Goal: Task Accomplishment & Management: Manage account settings

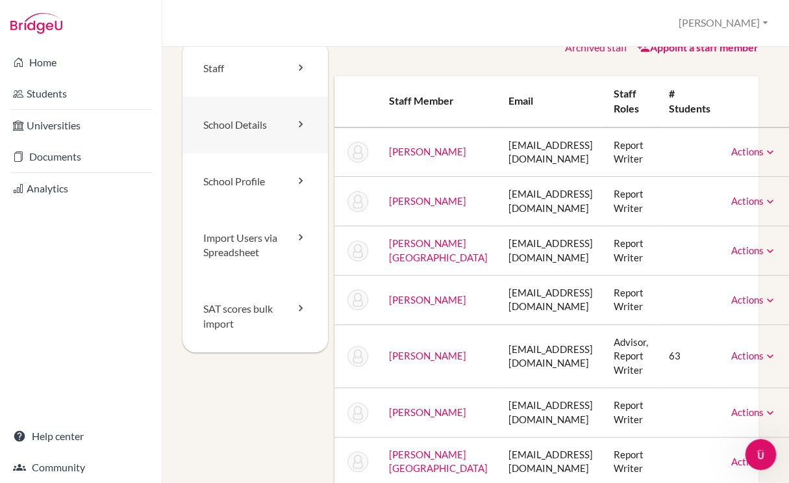
scroll to position [0, 14]
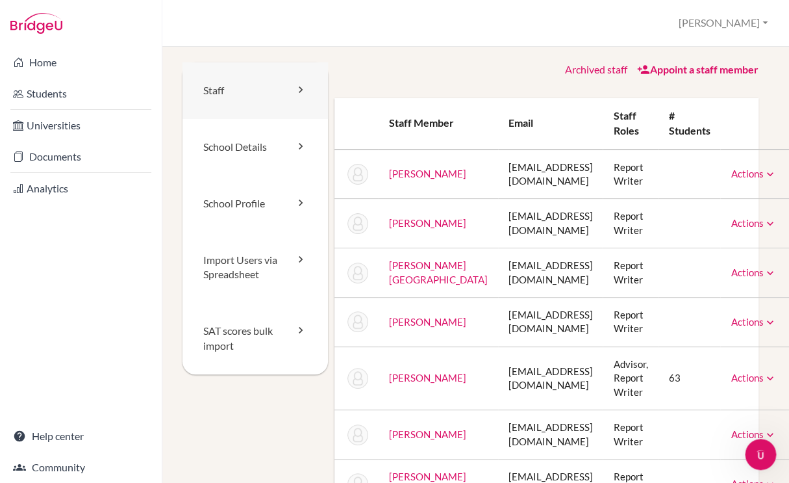
click at [269, 89] on link "Staff" at bounding box center [256, 90] width 146 height 57
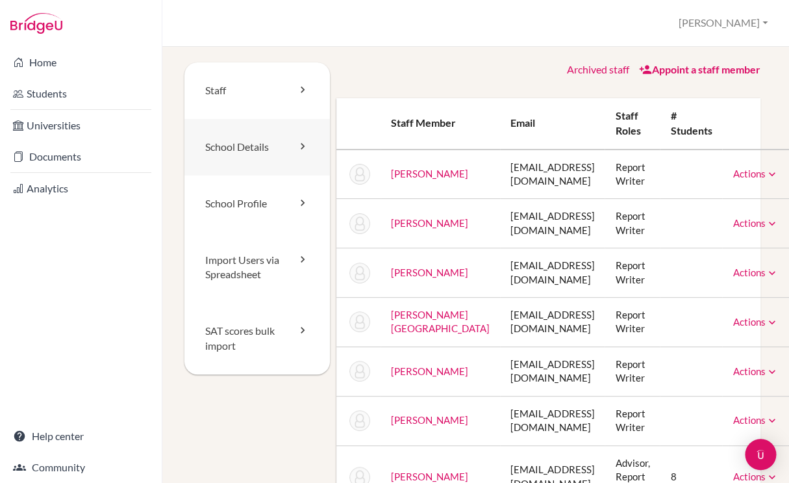
click at [250, 149] on link "School Details" at bounding box center [258, 147] width 146 height 57
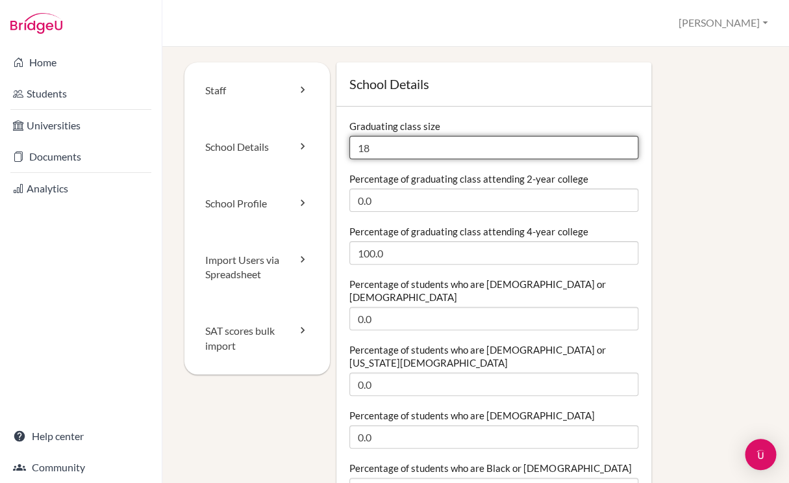
click at [375, 148] on input "18" at bounding box center [494, 147] width 289 height 23
drag, startPoint x: 375, startPoint y: 148, endPoint x: 342, endPoint y: 148, distance: 33.1
click at [350, 148] on input "18" at bounding box center [494, 147] width 289 height 23
type input "30"
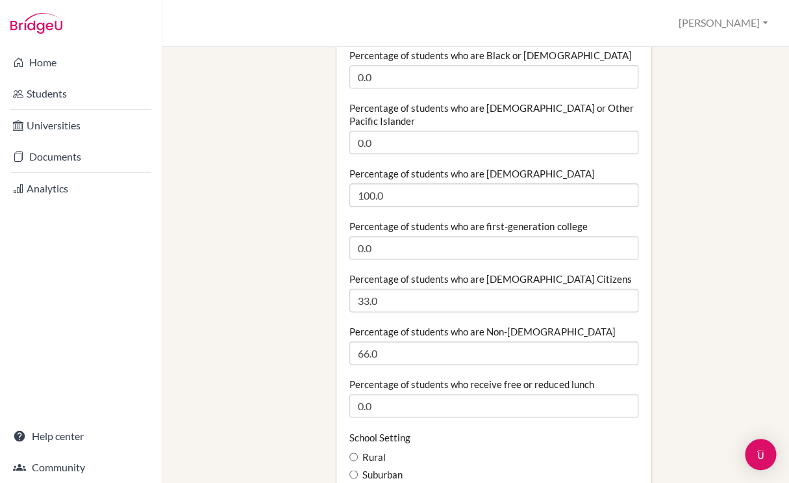
scroll to position [423, 0]
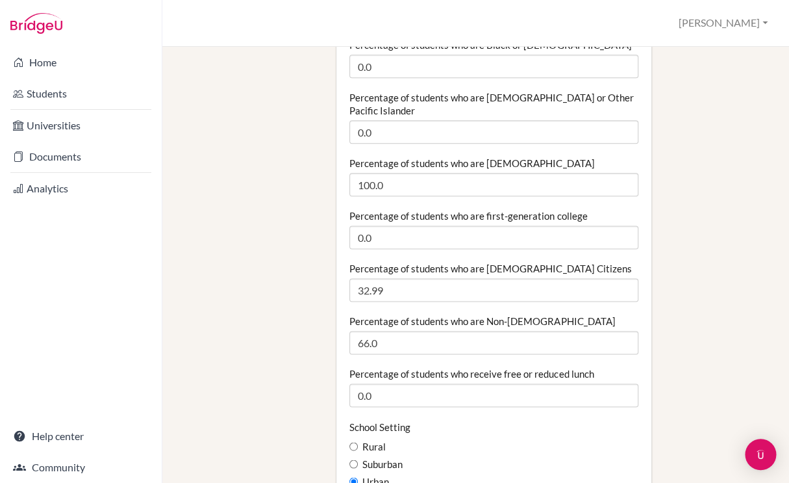
click at [624, 278] on input "32.99" at bounding box center [494, 289] width 289 height 23
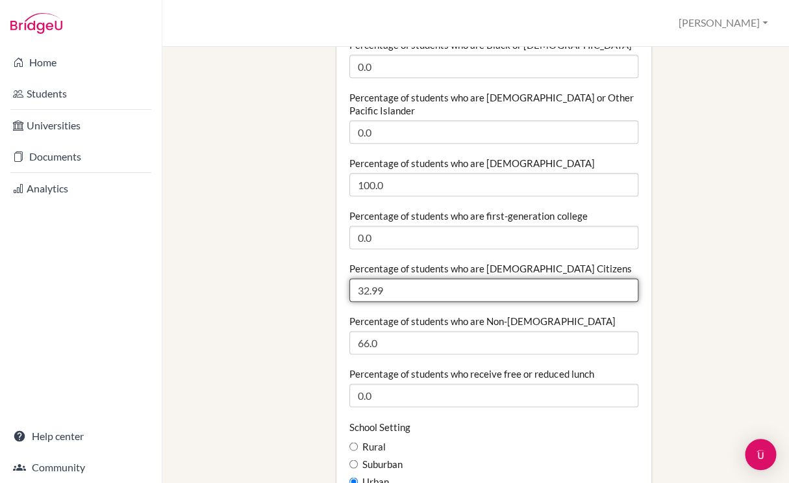
click at [379, 278] on input "32.99" at bounding box center [494, 289] width 289 height 23
drag, startPoint x: 387, startPoint y: 263, endPoint x: 352, endPoint y: 266, distance: 34.5
click at [352, 278] on input "32.99" at bounding box center [494, 289] width 289 height 23
type input "15"
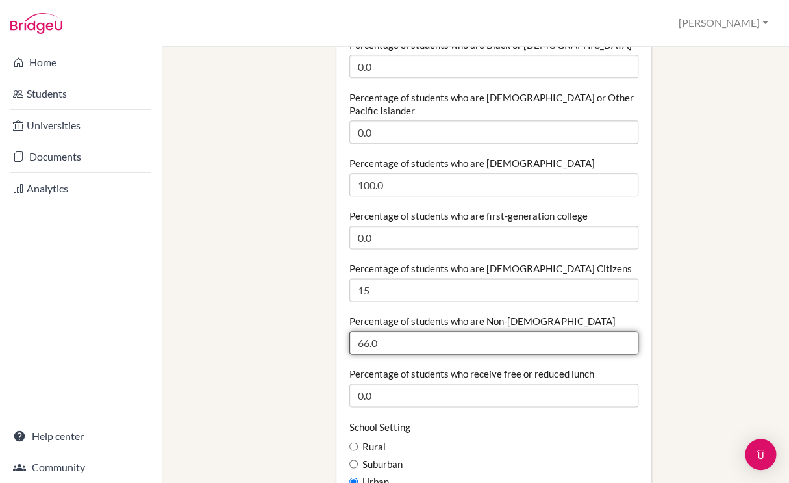
click at [380, 331] on input "66.0" at bounding box center [494, 342] width 289 height 23
drag, startPoint x: 380, startPoint y: 314, endPoint x: 344, endPoint y: 314, distance: 36.4
click at [350, 331] on input "66.0" at bounding box center [494, 342] width 289 height 23
type input "85"
click at [460, 474] on div "Urban" at bounding box center [494, 481] width 289 height 14
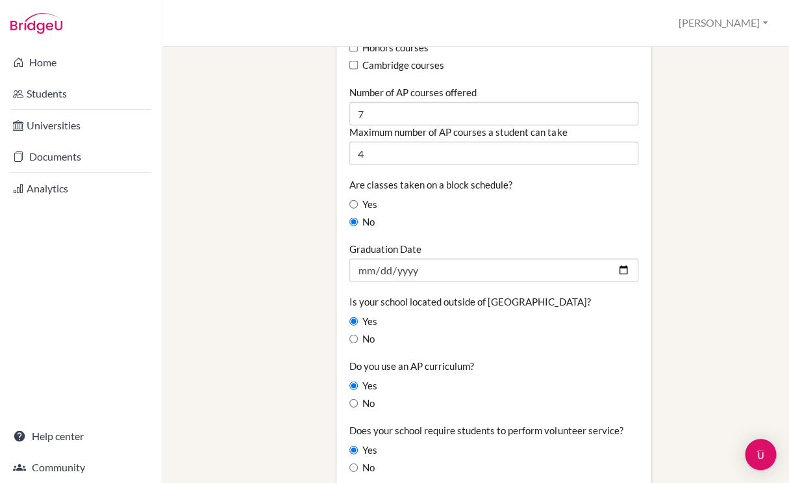
scroll to position [941, 0]
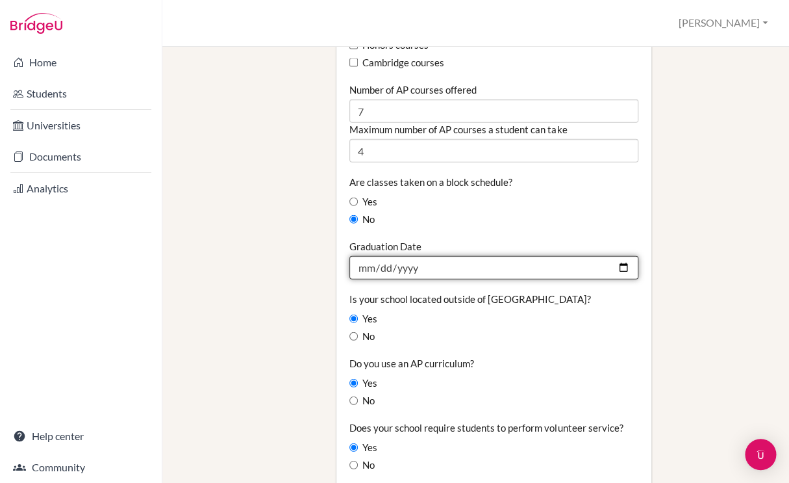
click at [468, 256] on input "2025-05-30" at bounding box center [494, 267] width 289 height 23
click at [366, 256] on input "2025-06-30" at bounding box center [494, 267] width 289 height 23
click at [385, 256] on input "2025-05-30" at bounding box center [494, 267] width 289 height 23
click at [428, 256] on input "2025-05-31" at bounding box center [494, 267] width 289 height 23
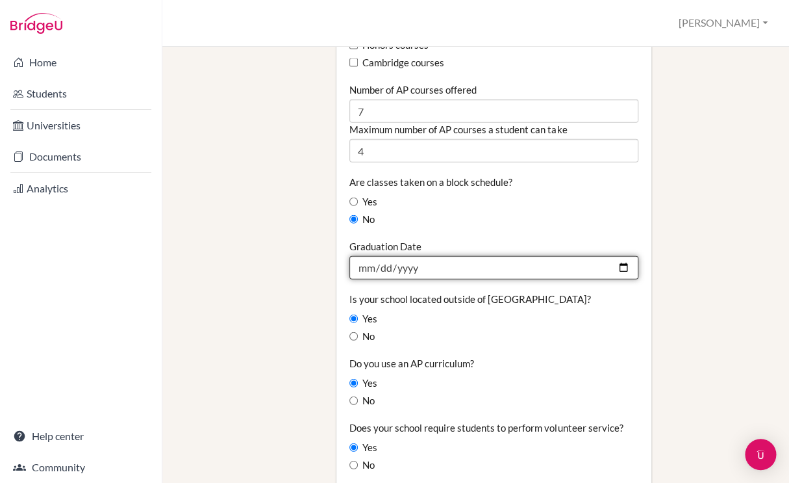
click at [418, 256] on input "2025-05-31" at bounding box center [494, 267] width 289 height 23
type input "[DATE]"
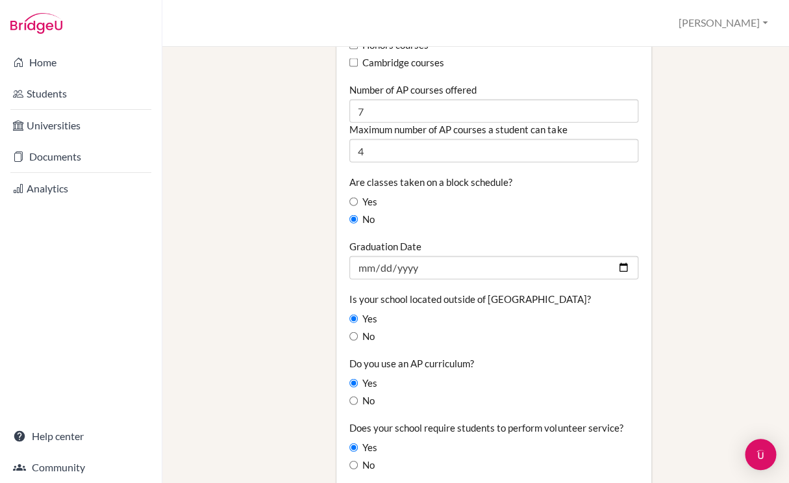
click at [452, 303] on div "Is your school located outside of the United States? Yes No" at bounding box center [494, 317] width 289 height 51
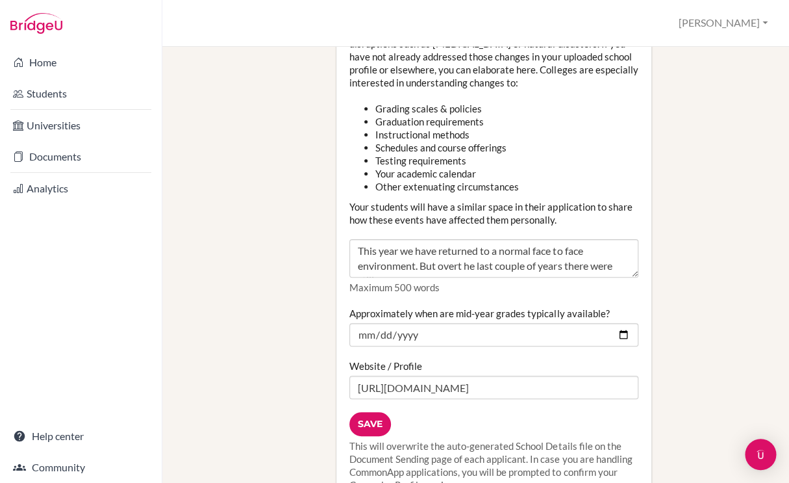
scroll to position [1563, 0]
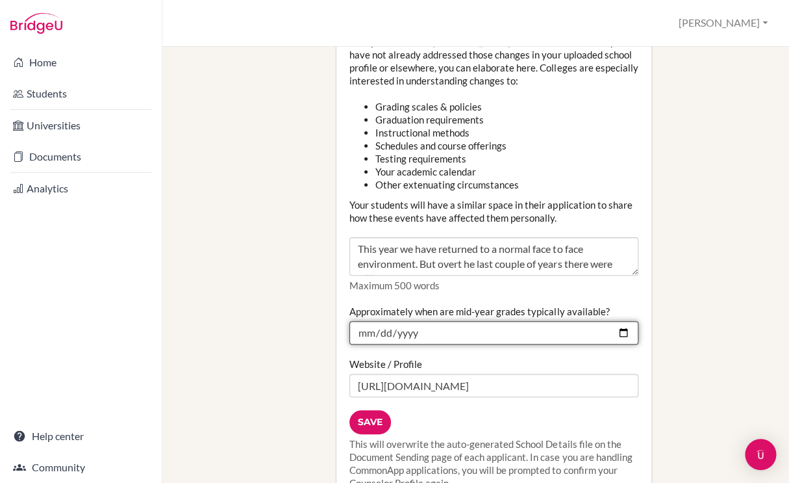
click at [387, 321] on input "2025-02-10" at bounding box center [494, 332] width 289 height 23
click at [417, 321] on input "2025-02-01" at bounding box center [494, 332] width 289 height 23
type input "[DATE]"
click at [454, 357] on div "Website / Profile https://www.schutzschool.org.eg/" at bounding box center [494, 377] width 289 height 40
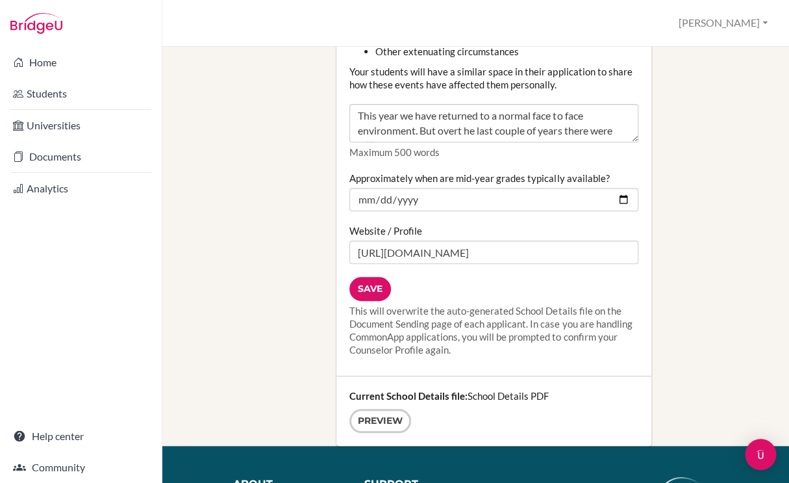
scroll to position [1706, 0]
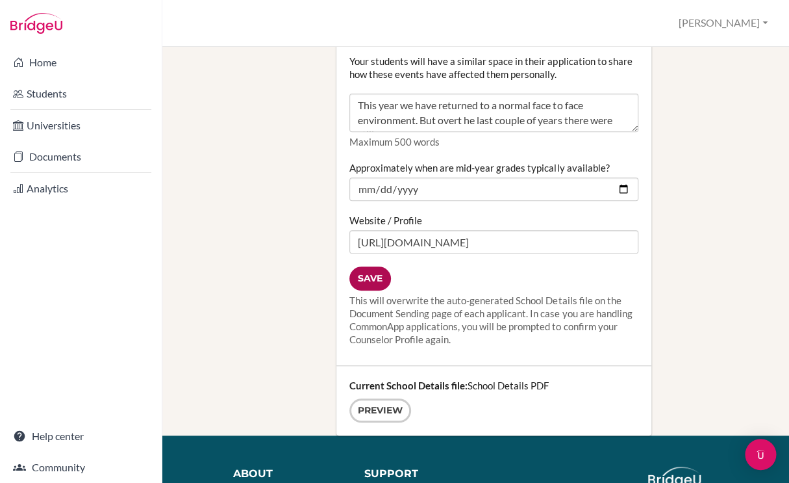
click at [370, 266] on input "Save" at bounding box center [371, 278] width 42 height 24
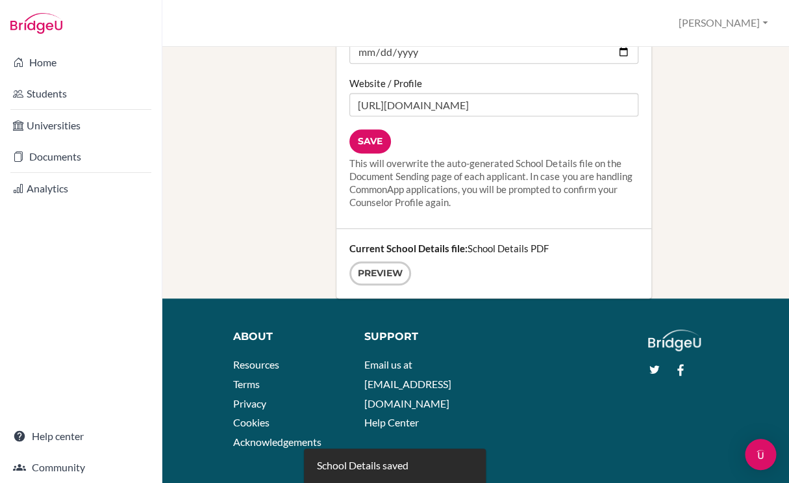
scroll to position [1847, 0]
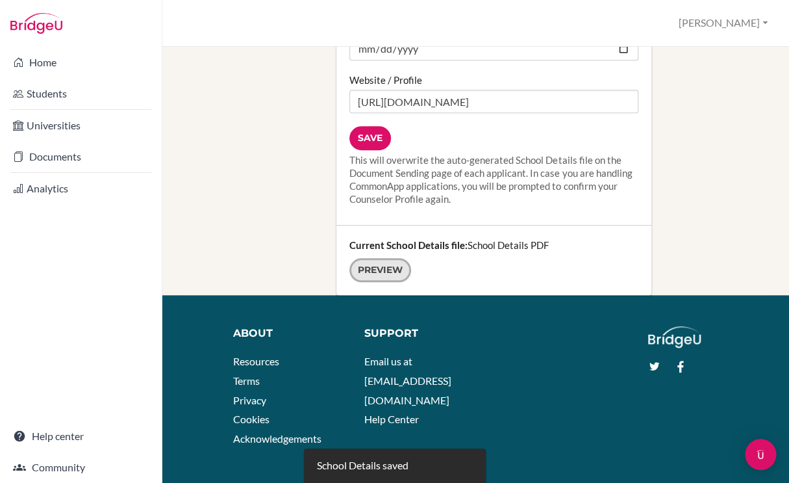
click at [367, 258] on link "Preview" at bounding box center [381, 270] width 62 height 24
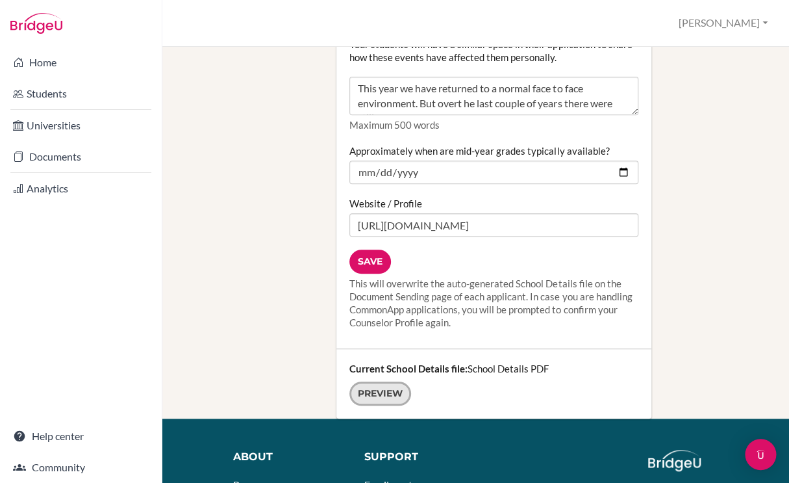
scroll to position [1721, 0]
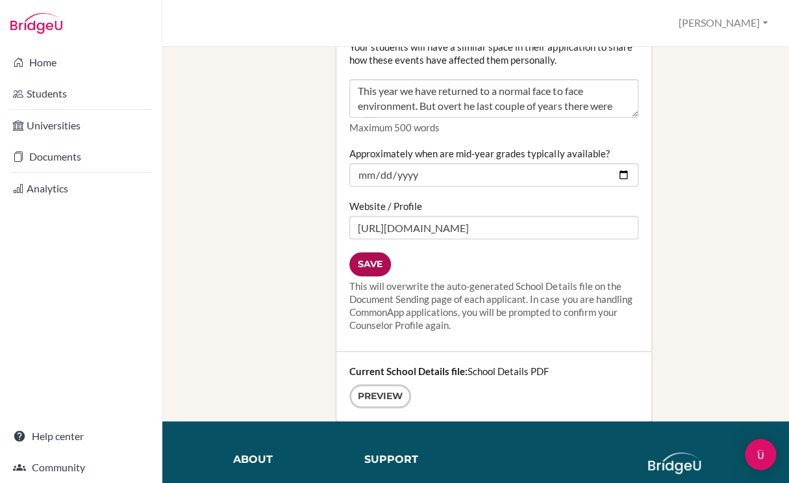
click at [366, 252] on input "Save" at bounding box center [371, 264] width 42 height 24
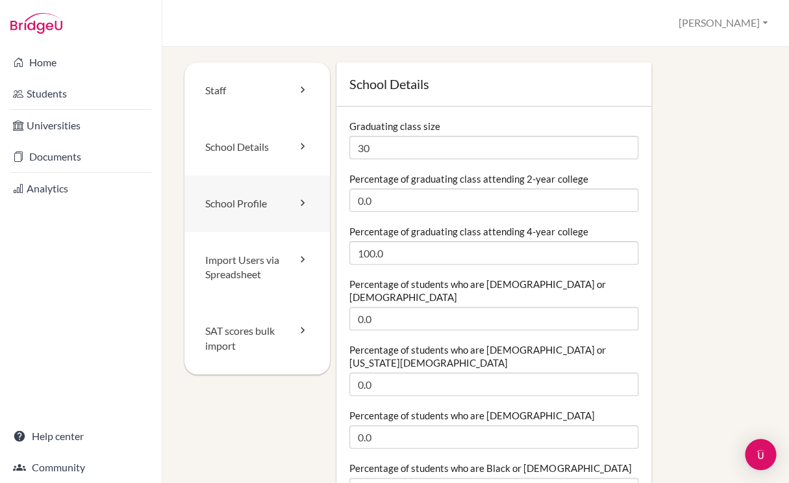
click at [238, 205] on link "School Profile" at bounding box center [258, 203] width 146 height 57
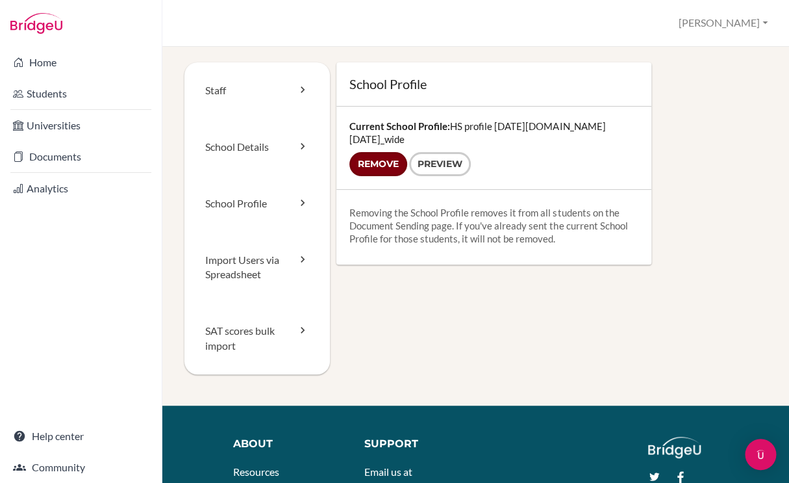
click at [368, 152] on input "Remove" at bounding box center [379, 164] width 58 height 24
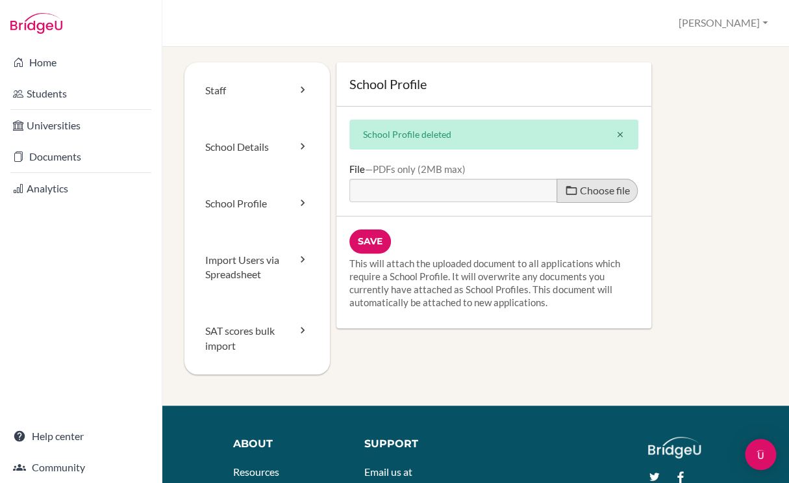
click at [587, 194] on span "Choose file" at bounding box center [605, 190] width 50 height 12
type input "C:\fakepath\HS profile 2025-2026 .pdf"
type input "HS profile 2025-2026 .pdf"
click at [368, 243] on input "Save" at bounding box center [371, 241] width 42 height 24
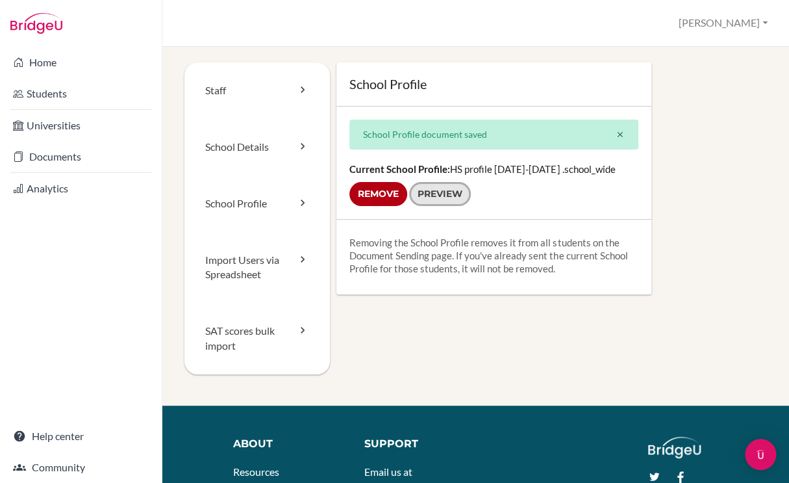
click at [451, 194] on link "Preview" at bounding box center [440, 194] width 62 height 24
click at [252, 263] on link "Import Users via Spreadsheet" at bounding box center [258, 267] width 146 height 71
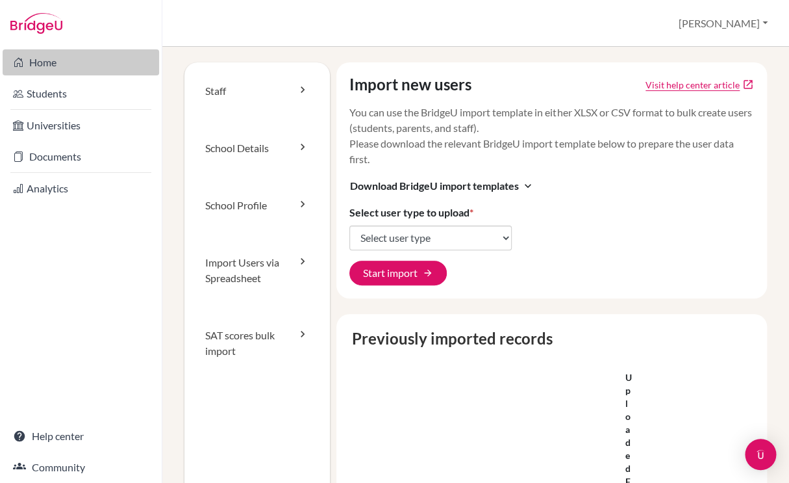
click at [44, 65] on link "Home" at bounding box center [81, 62] width 157 height 26
